Goal: Task Accomplishment & Management: Manage account settings

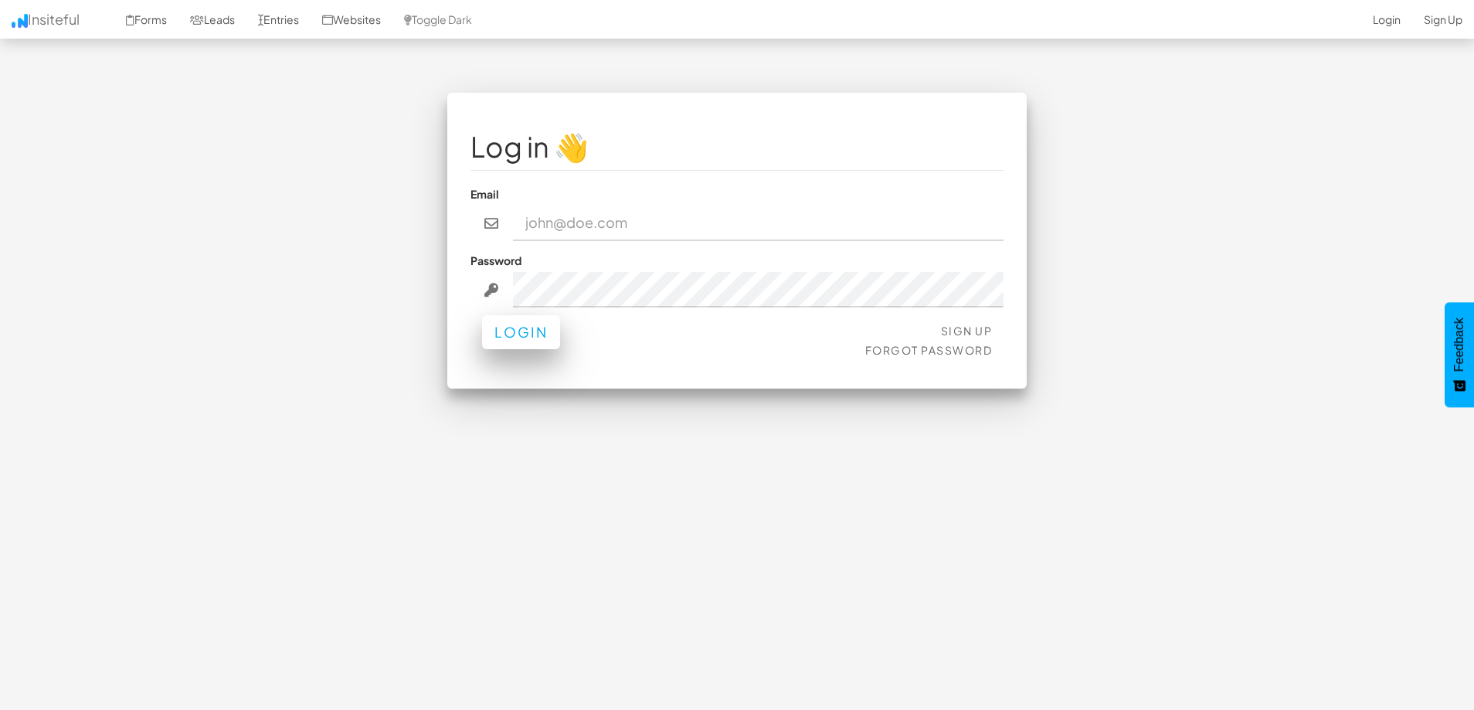
type input "[PERSON_NAME][EMAIL_ADDRESS][DOMAIN_NAME]"
click at [494, 340] on button "Login" at bounding box center [521, 332] width 78 height 34
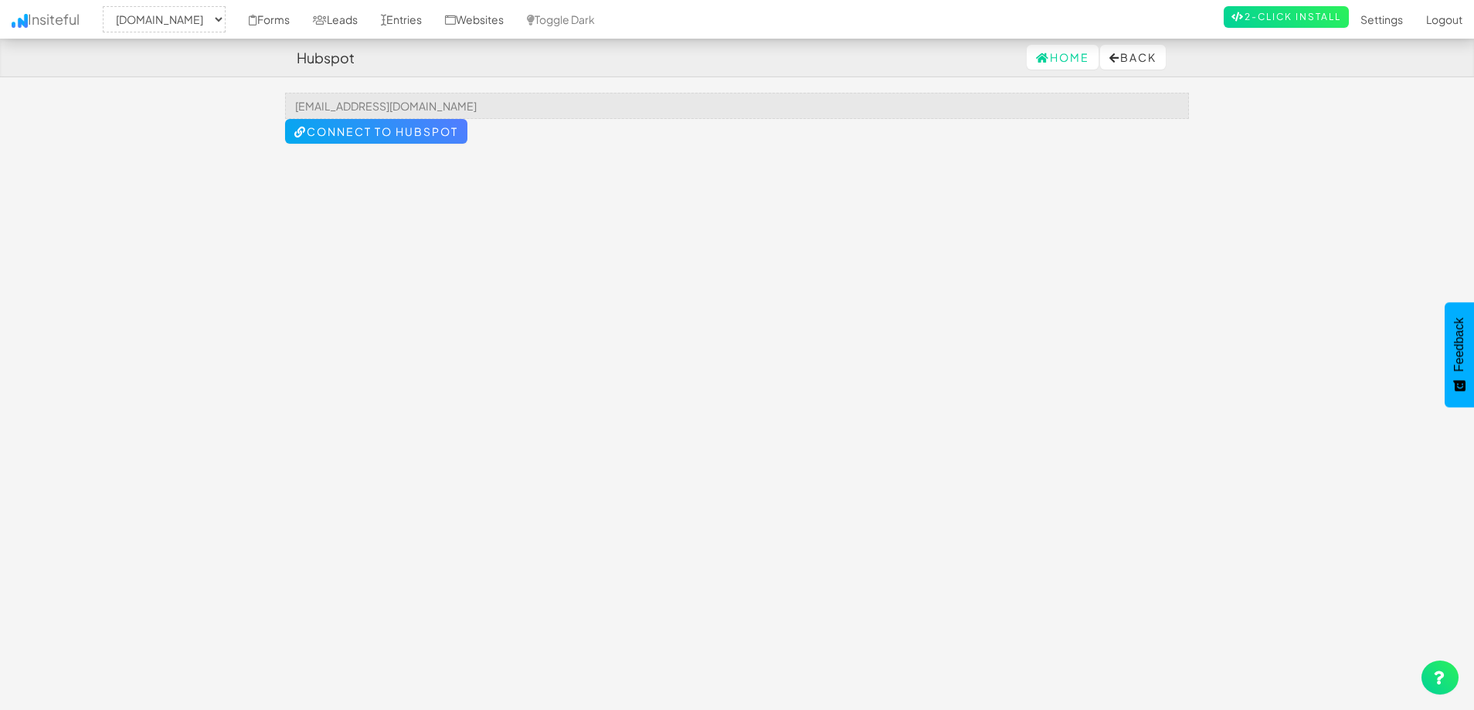
select select "1980"
click at [369, 18] on link "Leads" at bounding box center [335, 19] width 68 height 39
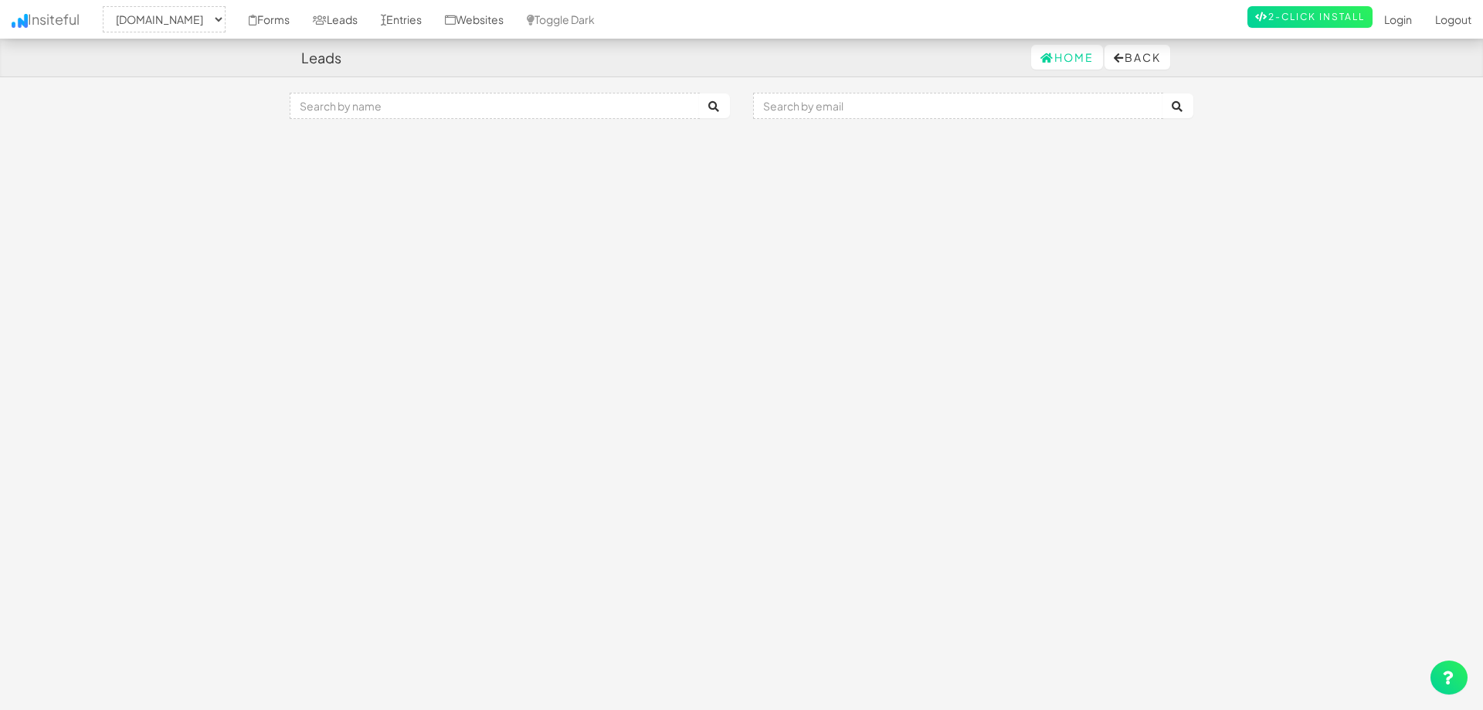
select select "1980"
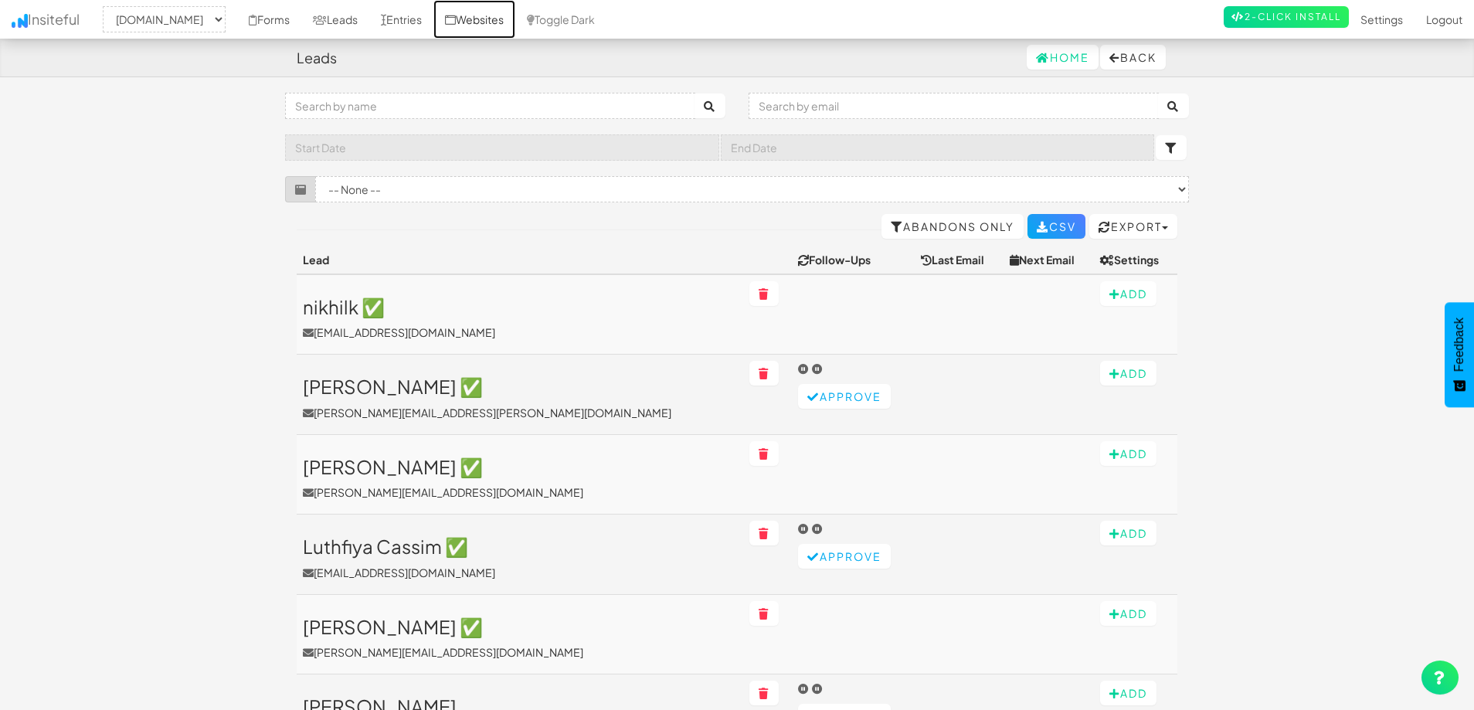
click at [491, 14] on link "Websites" at bounding box center [474, 19] width 82 height 39
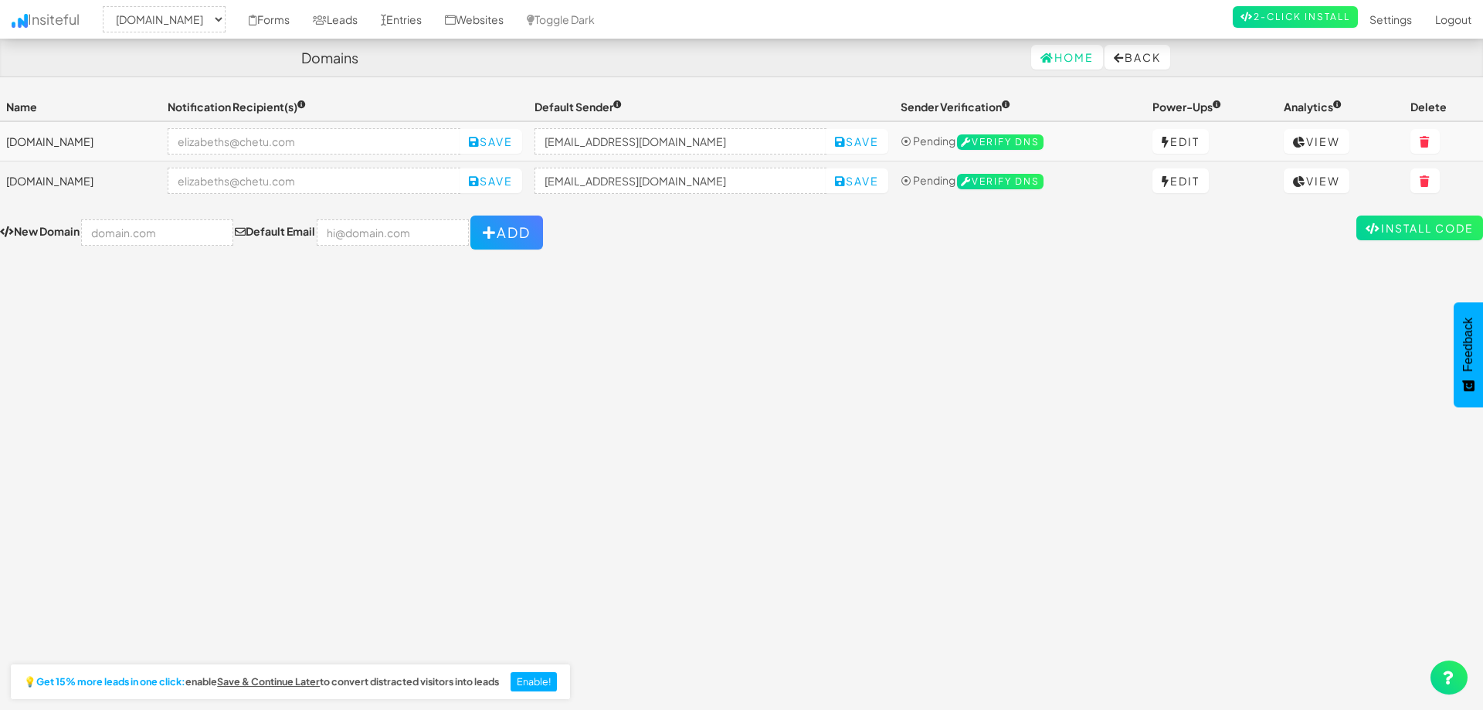
select select "1980"
click at [1180, 144] on link "Edit" at bounding box center [1174, 141] width 56 height 25
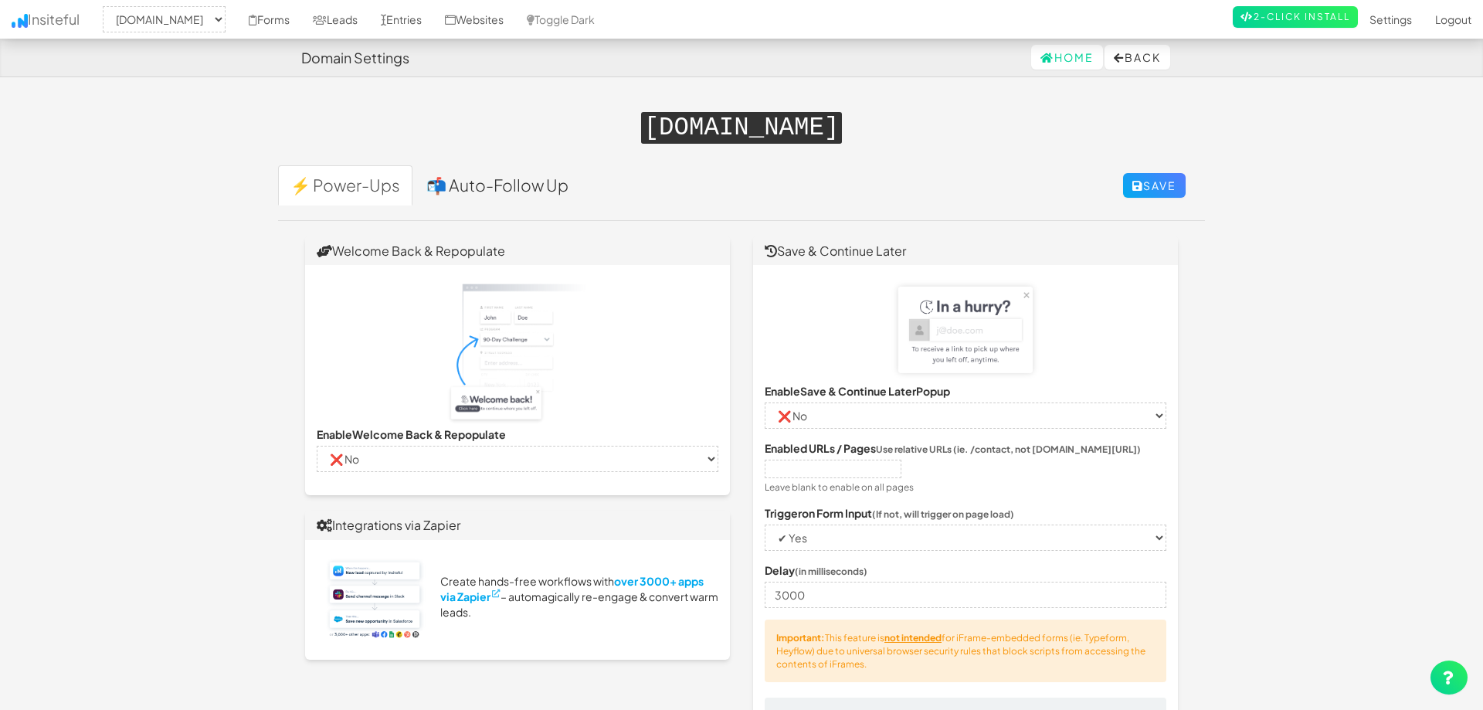
select select "1980"
select select "false"
select select "true"
select select "false"
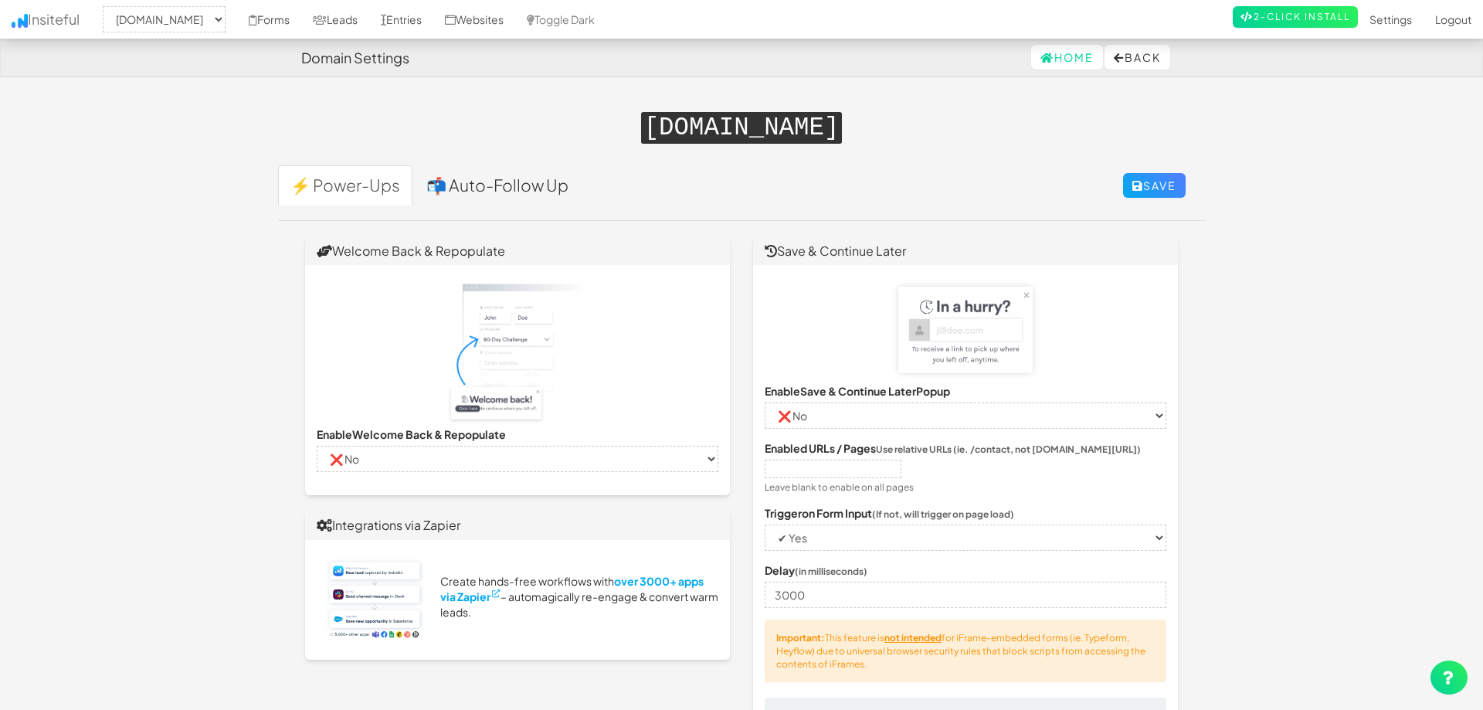
select select "false"
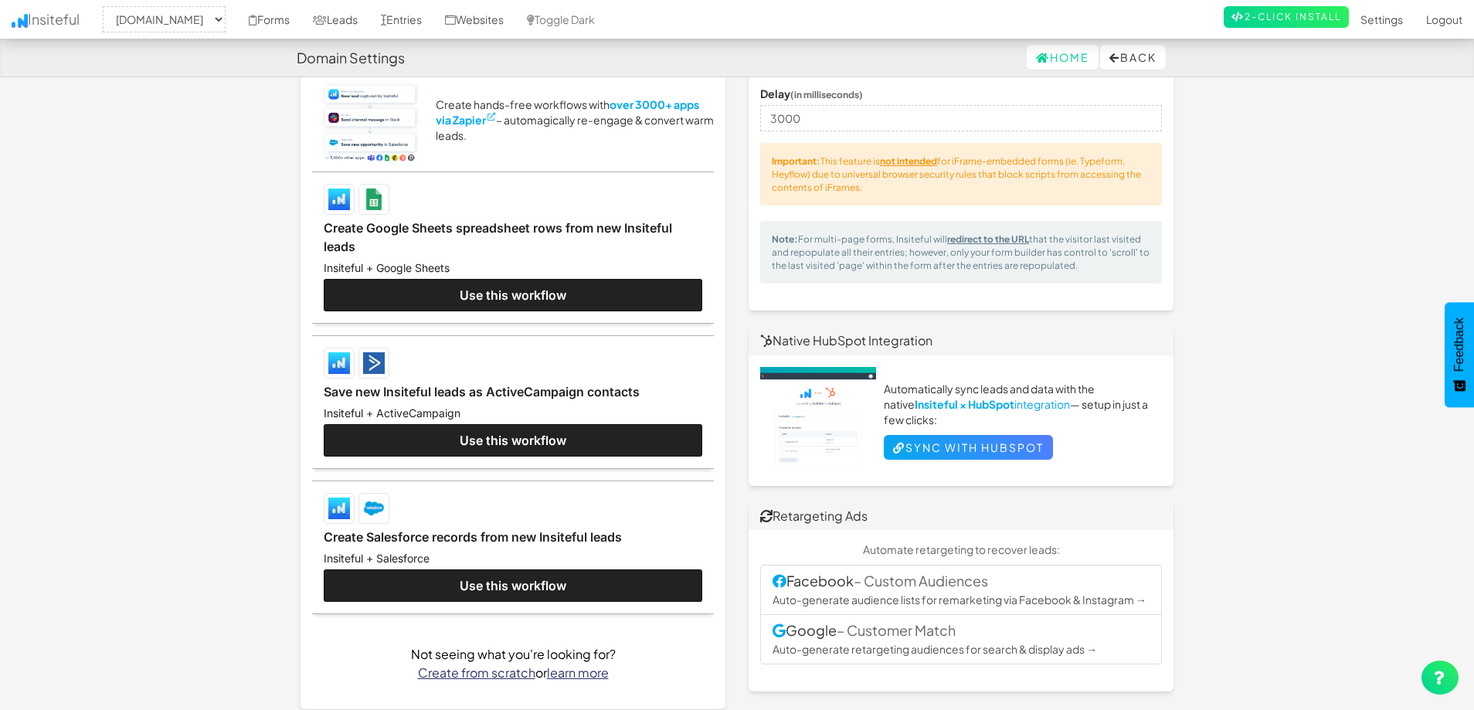
scroll to position [464, 0]
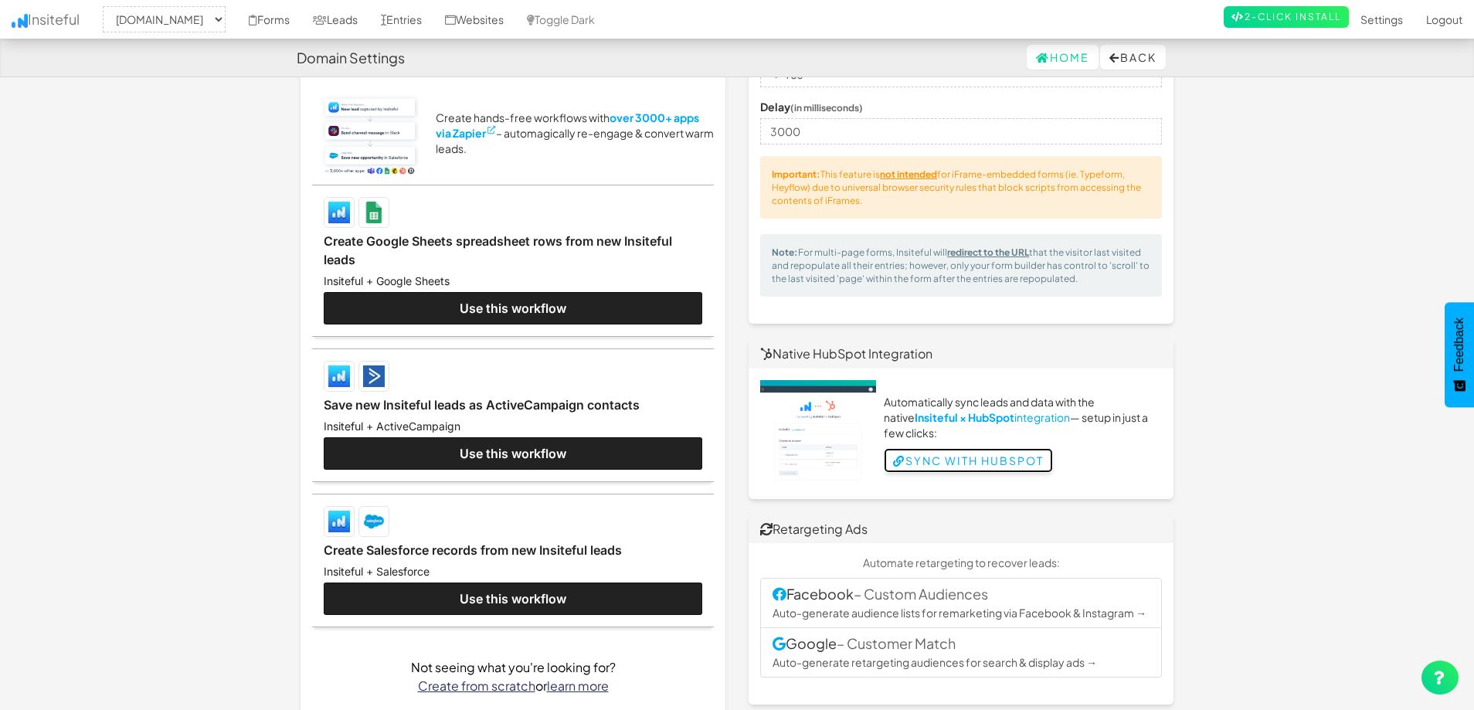
click at [975, 462] on link "Sync with HubSpot" at bounding box center [968, 460] width 169 height 25
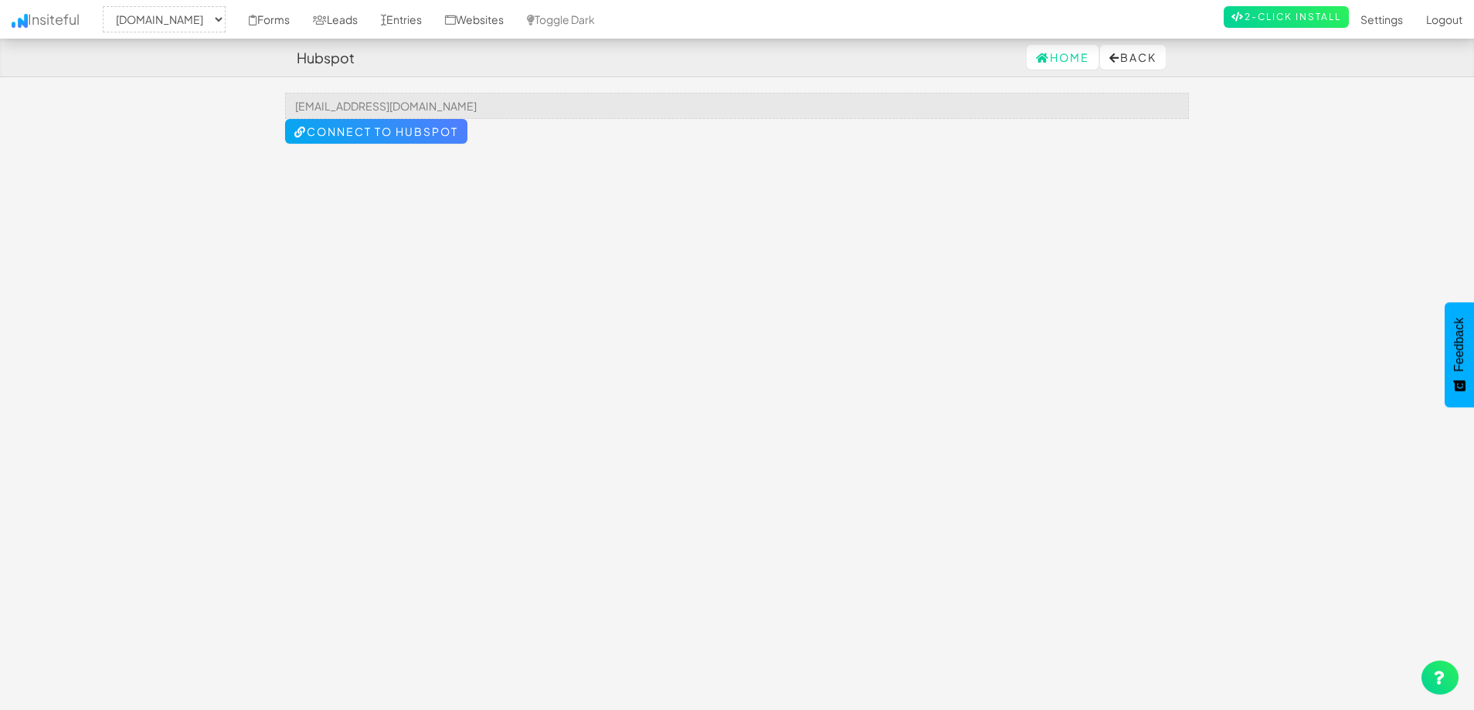
select select "1980"
